Goal: Transaction & Acquisition: Purchase product/service

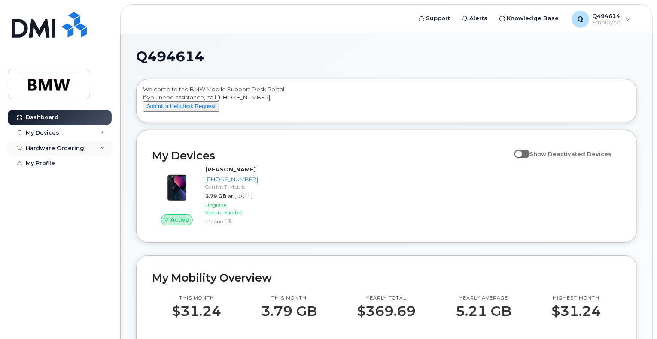
click at [101, 148] on icon at bounding box center [102, 148] width 4 height 4
click at [46, 181] on div "New Order" at bounding box center [46, 180] width 33 height 8
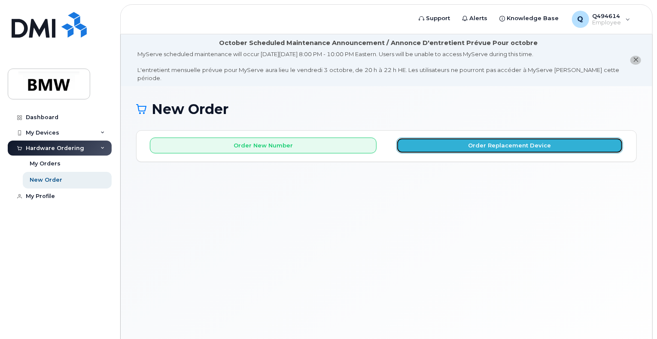
click at [482, 138] on button "Order Replacement Device" at bounding box center [509, 146] width 227 height 16
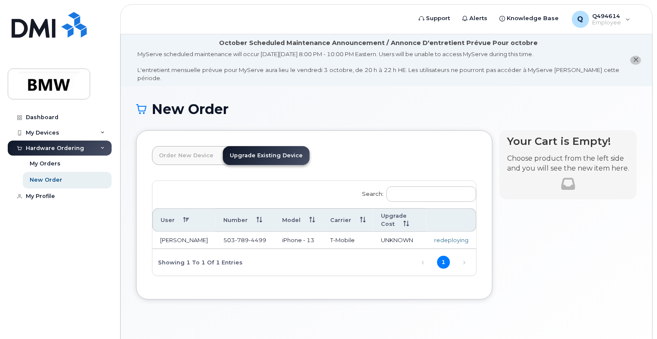
click at [199, 146] on link "Order New Device" at bounding box center [186, 155] width 68 height 19
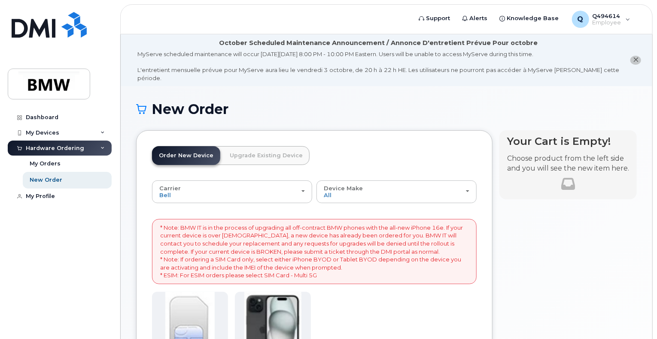
click at [281, 146] on link "Upgrade Existing Device" at bounding box center [266, 155] width 87 height 19
